Goal: Task Accomplishment & Management: Use online tool/utility

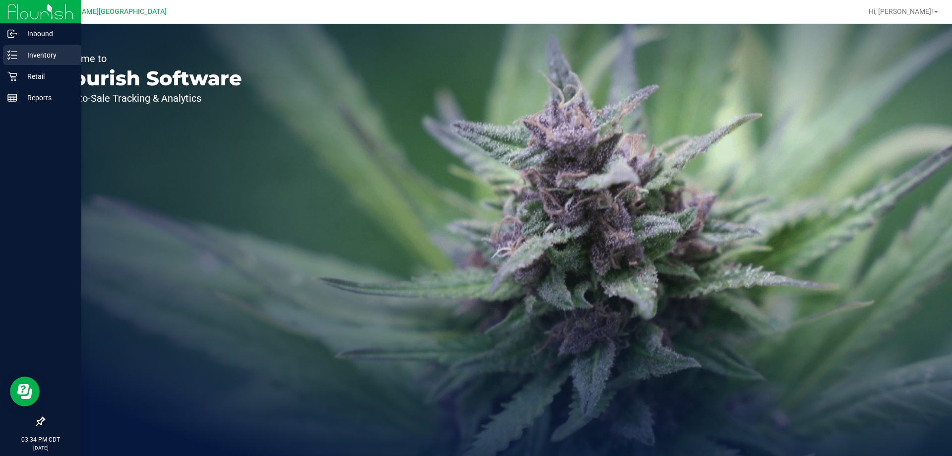
click at [16, 54] on icon at bounding box center [12, 55] width 10 height 10
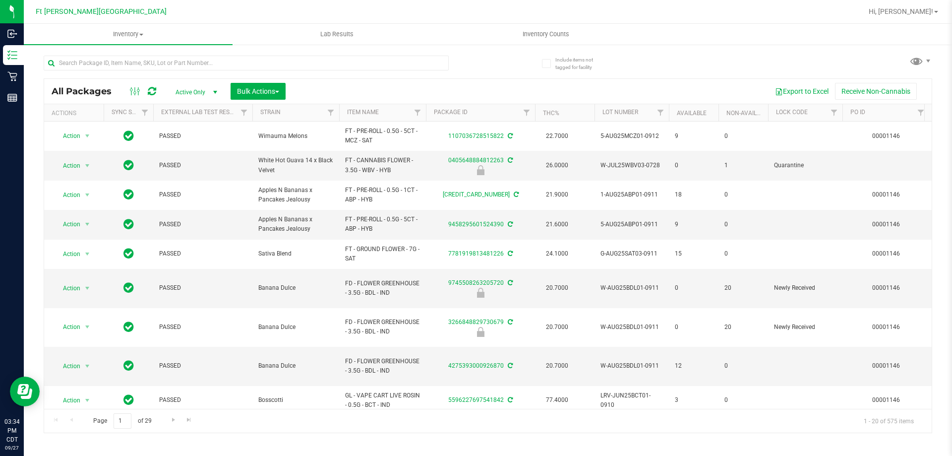
click at [864, 1] on nav "Ft [PERSON_NAME] Beach WC Hi, [PERSON_NAME]!" at bounding box center [488, 12] width 928 height 24
click at [794, 28] on ul "Inventory All packages All inventory Waste log Create inventory Lab Results Inv…" at bounding box center [500, 34] width 952 height 21
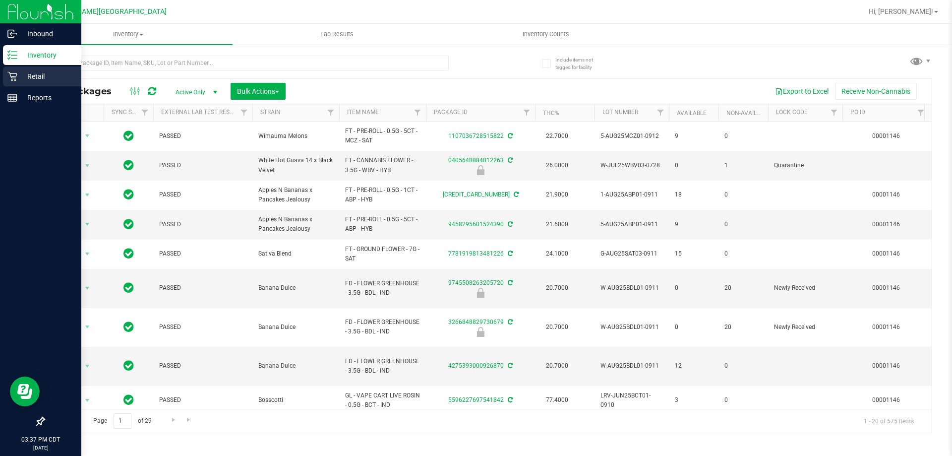
click at [27, 81] on p "Retail" at bounding box center [46, 76] width 59 height 12
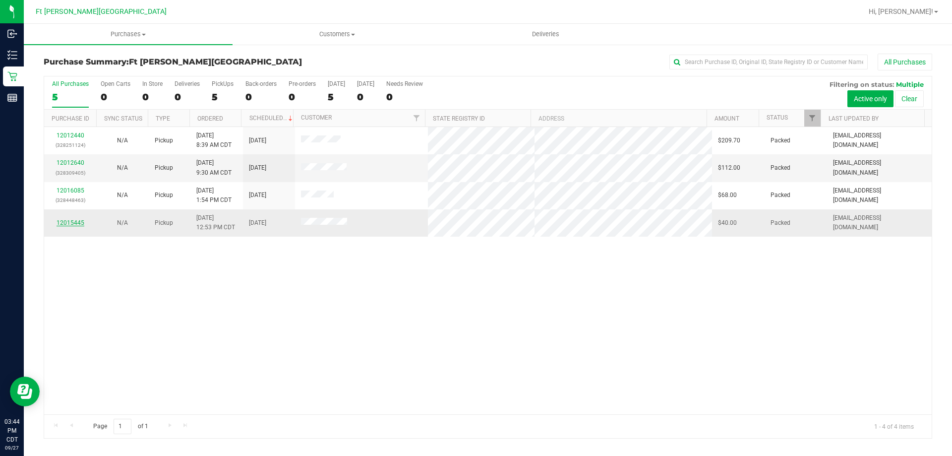
click at [73, 224] on link "12015445" at bounding box center [71, 222] width 28 height 7
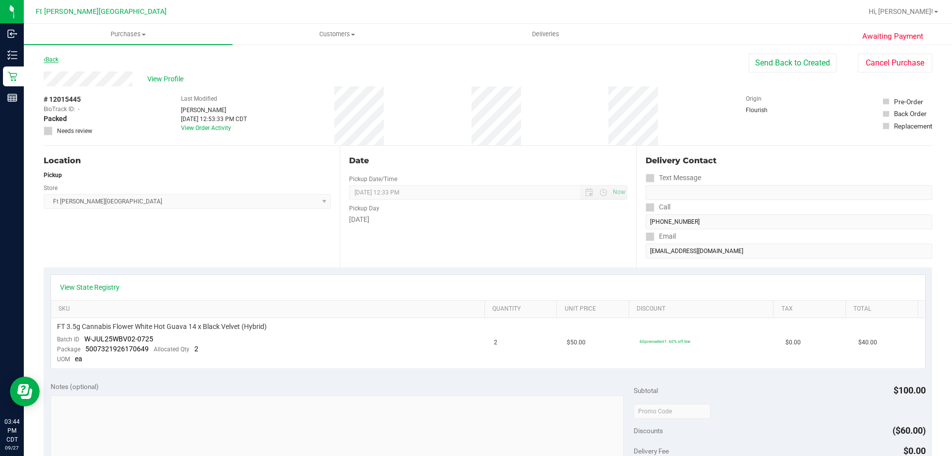
click at [58, 59] on link "Back" at bounding box center [51, 59] width 15 height 7
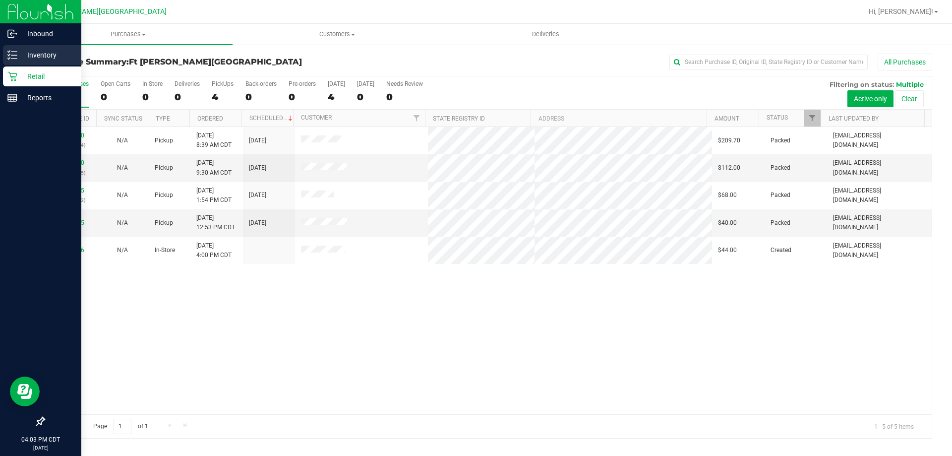
click at [24, 57] on p "Inventory" at bounding box center [46, 55] width 59 height 12
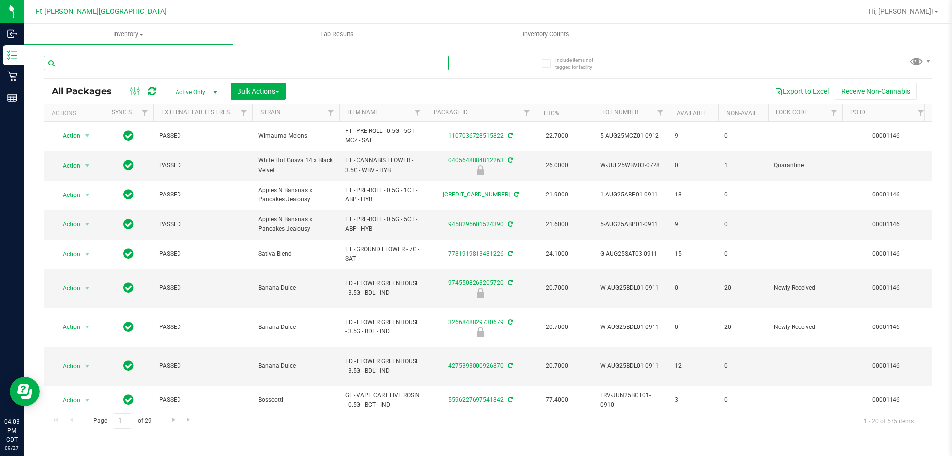
click at [195, 62] on input "text" at bounding box center [246, 63] width 405 height 15
type input "5658612866623080"
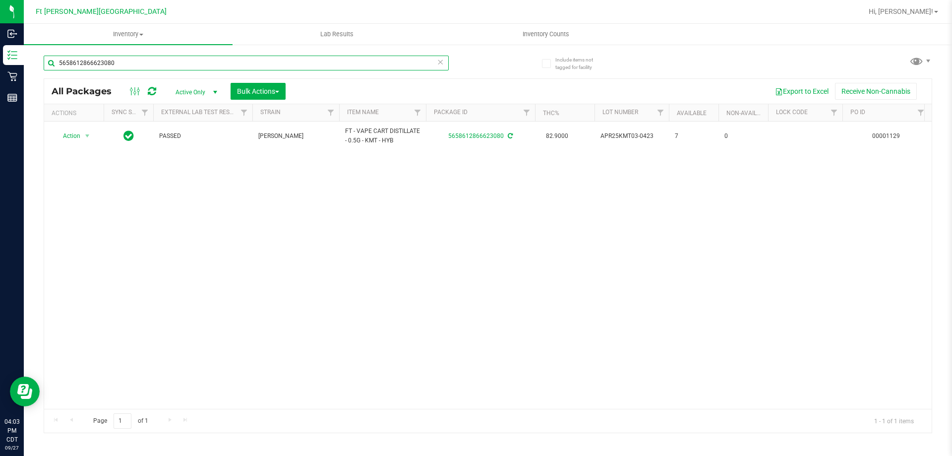
click at [258, 63] on input "5658612866623080" at bounding box center [246, 63] width 405 height 15
click at [259, 63] on input "5658612866623080" at bounding box center [246, 63] width 405 height 15
type input "kmt"
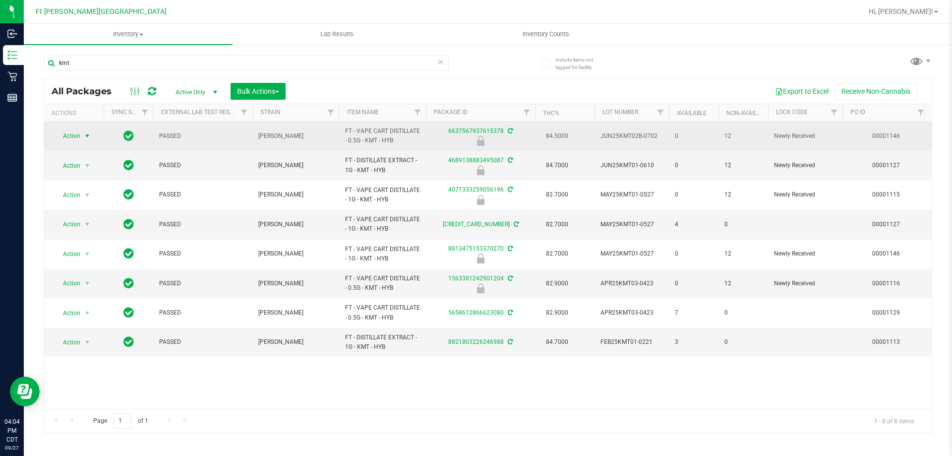
click at [80, 135] on span "Action" at bounding box center [74, 136] width 40 height 14
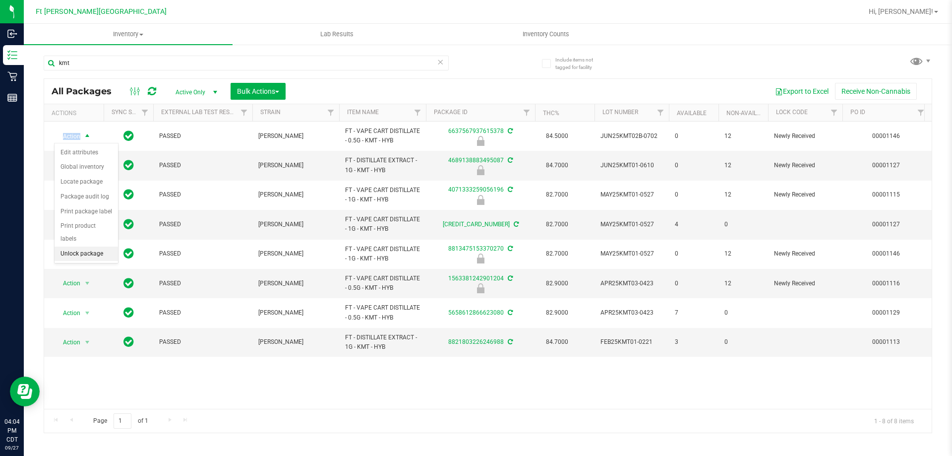
click at [91, 246] on li "Unlock package" at bounding box center [86, 253] width 63 height 15
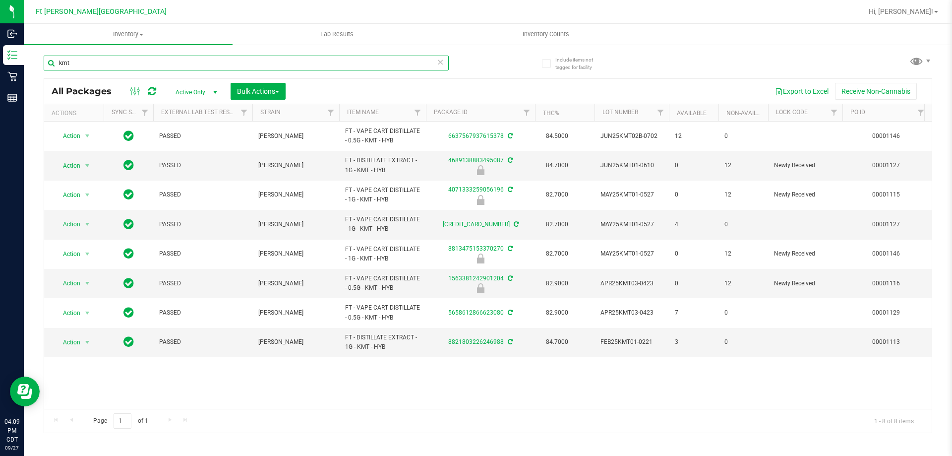
click at [176, 61] on input "kmt" at bounding box center [246, 63] width 405 height 15
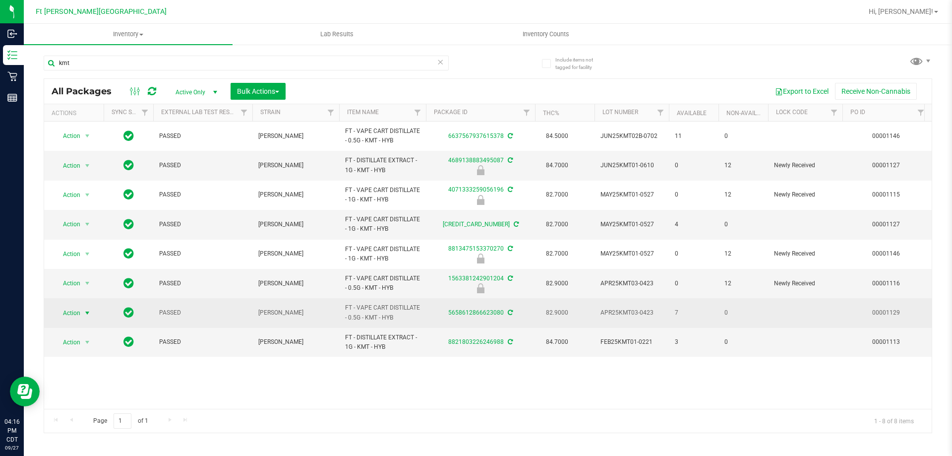
click at [83, 309] on span "select" at bounding box center [87, 313] width 12 height 14
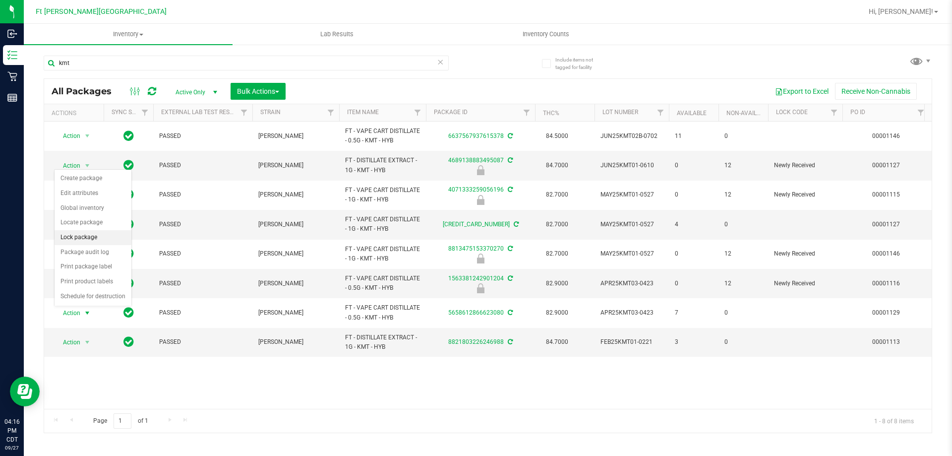
click at [93, 234] on li "Lock package" at bounding box center [93, 237] width 77 height 15
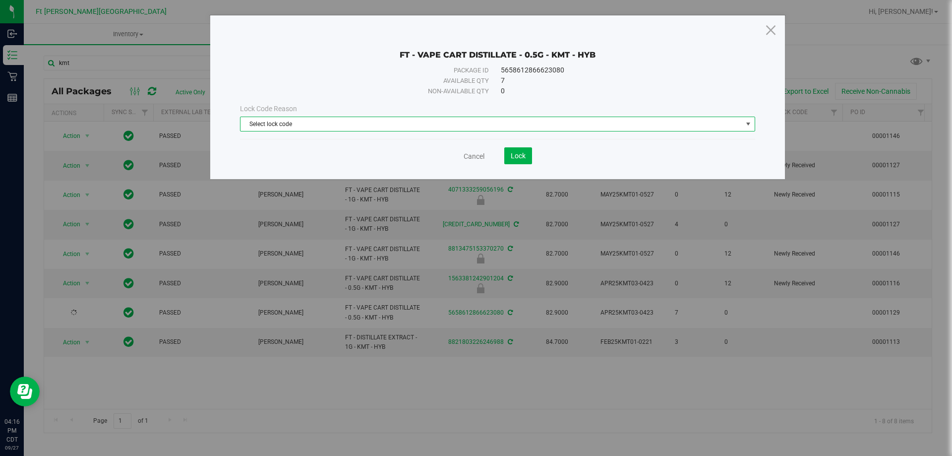
click at [483, 129] on span "Select lock code" at bounding box center [491, 124] width 502 height 14
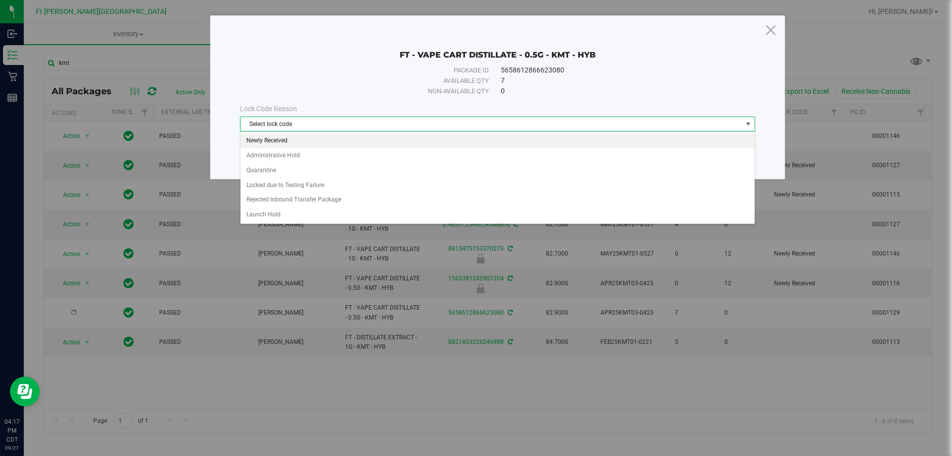
click at [402, 137] on li "Newly Received" at bounding box center [497, 140] width 514 height 15
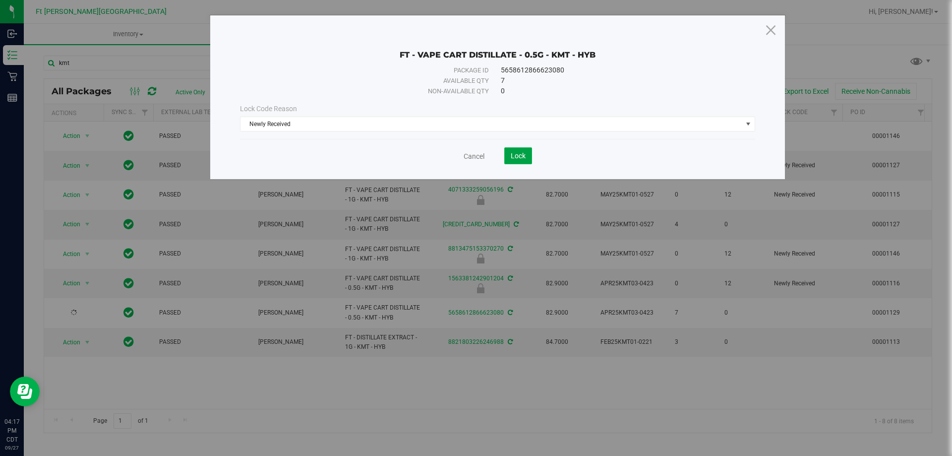
click at [522, 158] on span "Lock" at bounding box center [518, 156] width 15 height 8
